Goal: Task Accomplishment & Management: Manage account settings

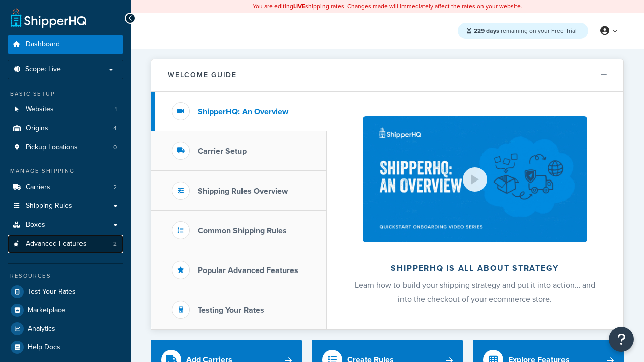
click at [65, 244] on span "Advanced Features" at bounding box center [56, 244] width 61 height 9
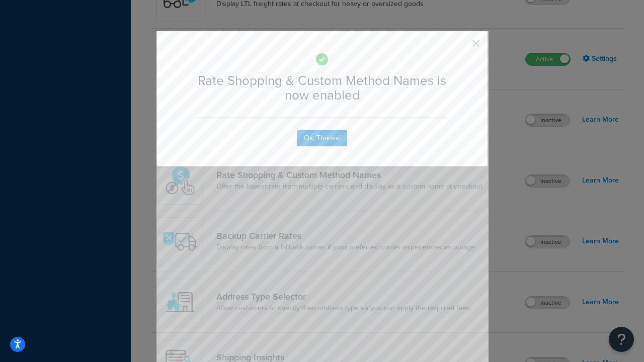
click at [461, 46] on button "button" at bounding box center [461, 47] width 3 height 3
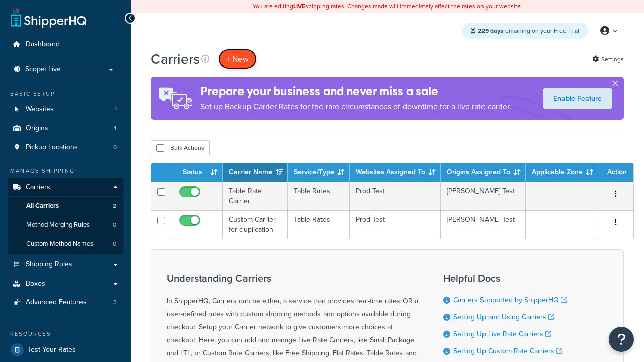
click at [237, 59] on button "+ New" at bounding box center [237, 59] width 38 height 21
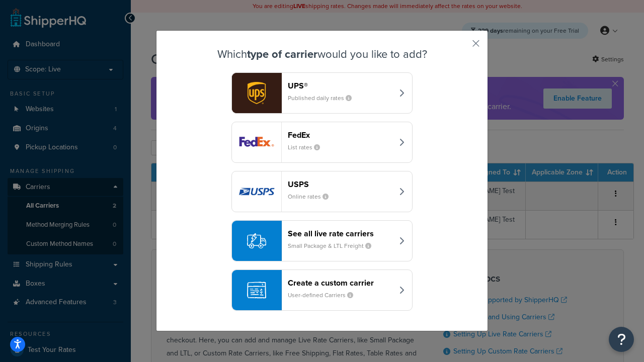
click at [322, 241] on div "See all live rate carriers Small Package & LTL Freight" at bounding box center [340, 241] width 105 height 24
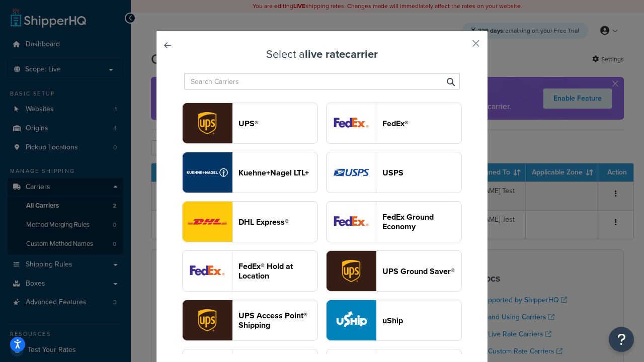
click at [394, 173] on header "USPS" at bounding box center [421, 173] width 79 height 10
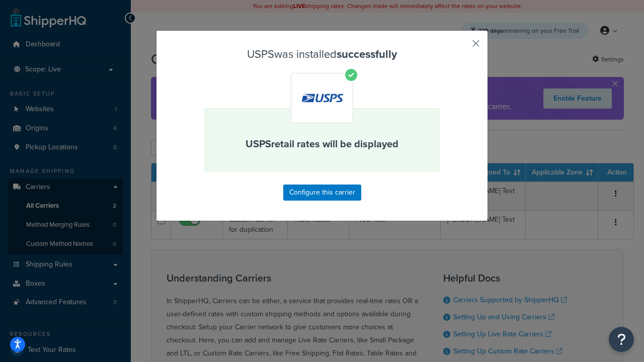
click at [461, 47] on button "button" at bounding box center [461, 47] width 3 height 3
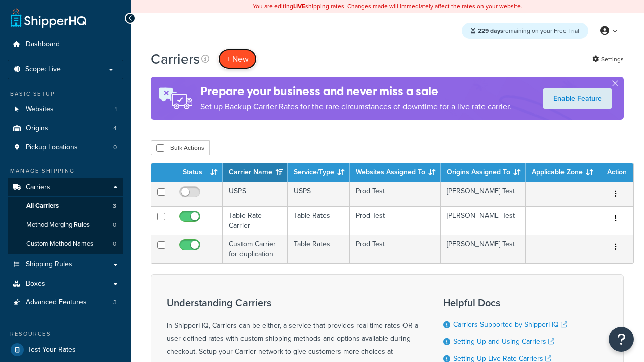
click at [237, 59] on button "+ New" at bounding box center [237, 59] width 38 height 21
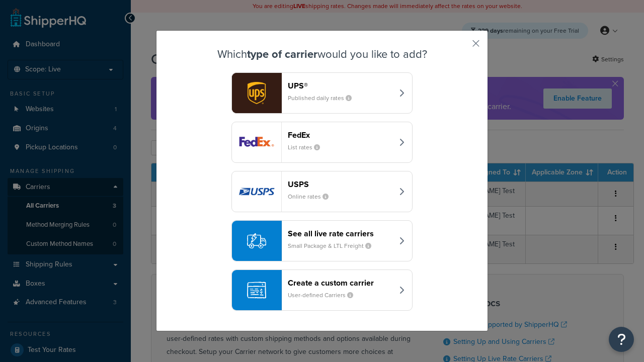
click at [322, 241] on div "See all live rate carriers Small Package & LTL Freight" at bounding box center [340, 241] width 105 height 24
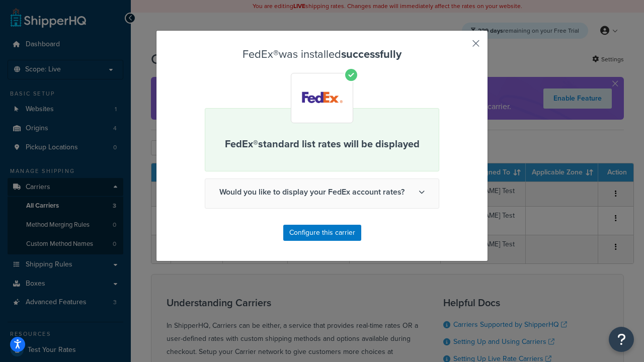
click at [461, 47] on button "button" at bounding box center [461, 47] width 3 height 3
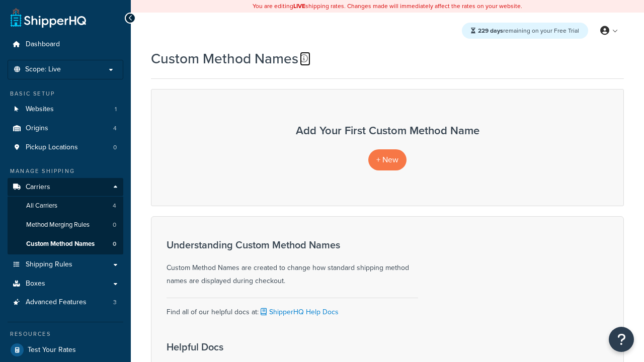
click at [304, 58] on icon at bounding box center [304, 58] width 8 height 8
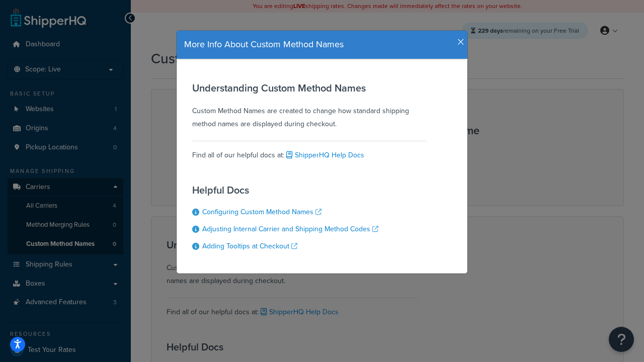
click at [458, 38] on icon "button" at bounding box center [460, 42] width 7 height 9
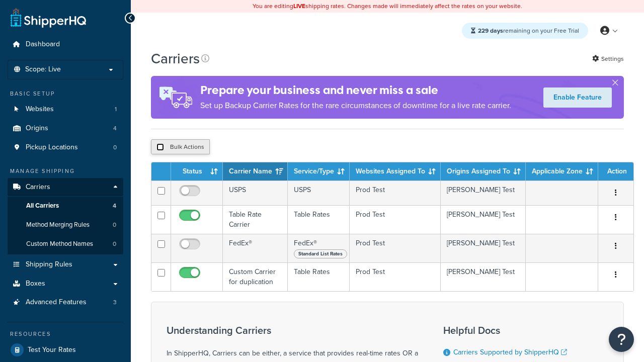
click at [160, 148] on input "checkbox" at bounding box center [160, 147] width 8 height 8
checkbox input "true"
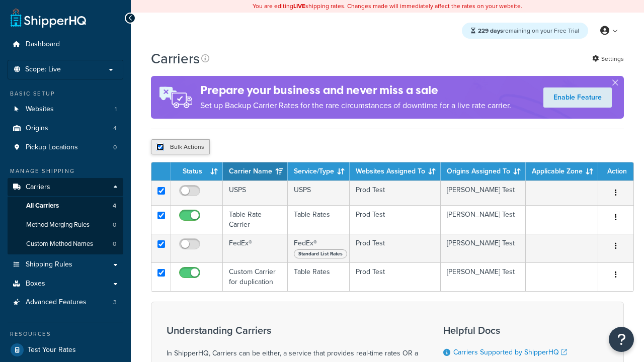
checkbox input "true"
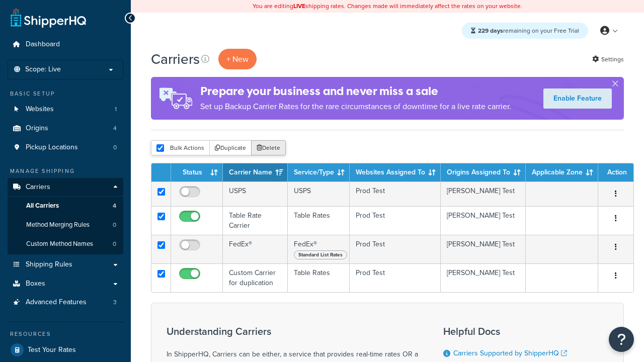
click at [271, 148] on button "Delete" at bounding box center [268, 147] width 35 height 15
